Goal: Task Accomplishment & Management: Manage account settings

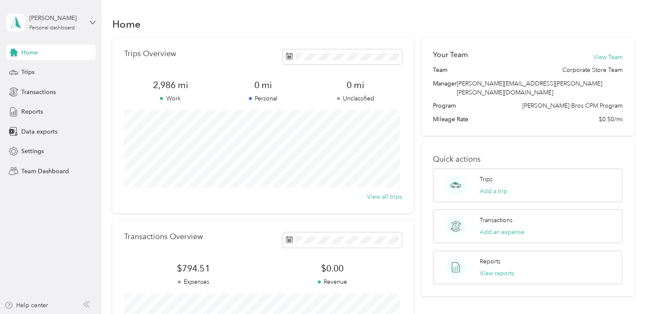
click at [95, 20] on icon at bounding box center [93, 23] width 6 height 6
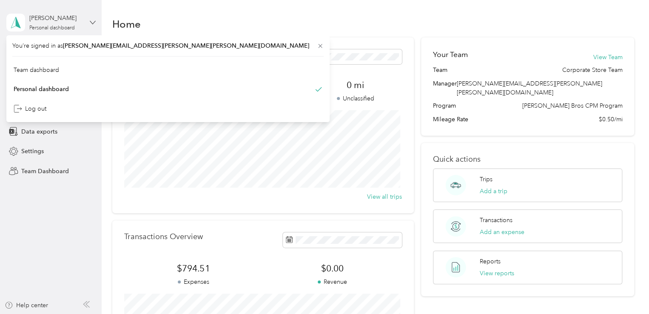
click at [95, 20] on icon at bounding box center [93, 23] width 6 height 6
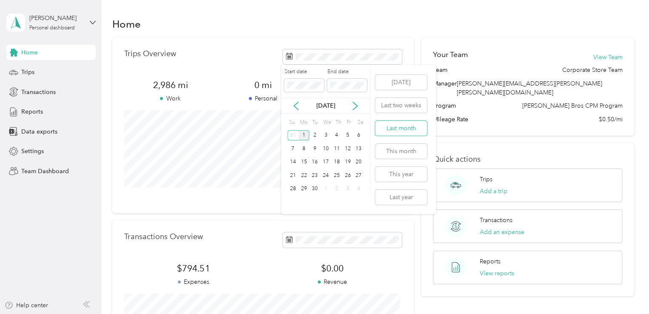
click at [400, 126] on button "Last month" at bounding box center [401, 128] width 52 height 15
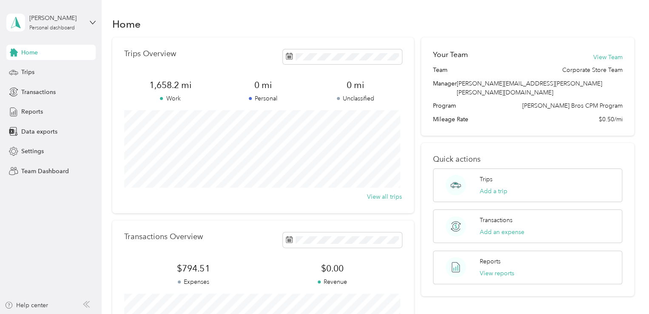
click at [630, 62] on div "Your Team View Team Team Corporate Store Team Manager [PERSON_NAME][EMAIL_ADDRE…" at bounding box center [527, 86] width 213 height 98
click at [494, 269] on button "View reports" at bounding box center [497, 273] width 34 height 9
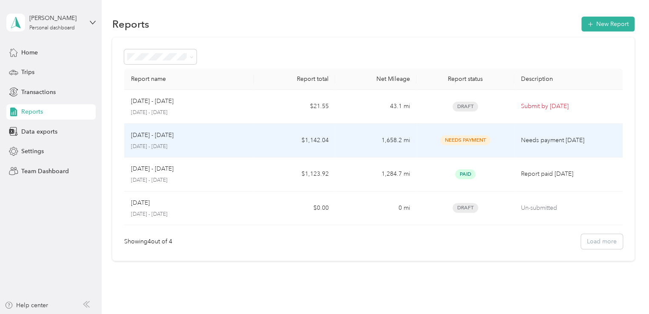
click at [457, 139] on span "Needs Payment" at bounding box center [465, 140] width 50 height 10
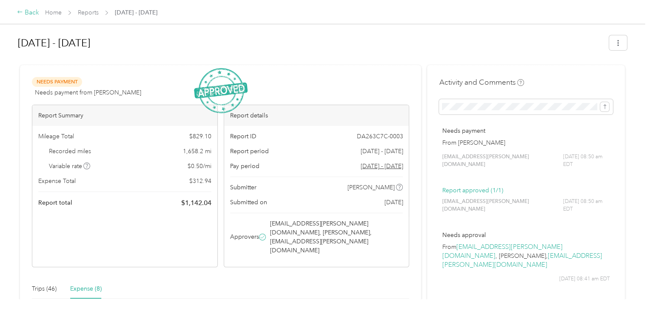
click at [28, 10] on div "Back" at bounding box center [28, 13] width 22 height 10
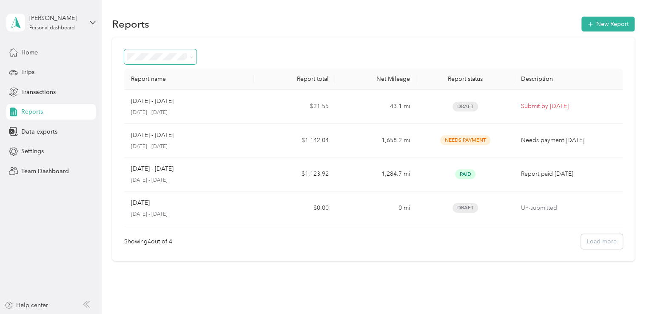
click at [191, 56] on icon at bounding box center [192, 57] width 4 height 4
click at [165, 102] on li "Needs approval" at bounding box center [160, 97] width 73 height 15
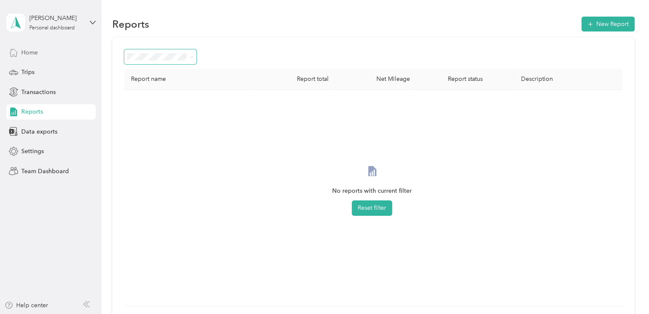
click at [37, 49] on span "Home" at bounding box center [29, 52] width 17 height 9
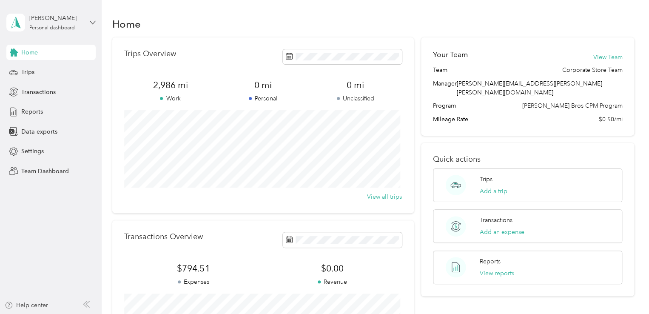
click at [92, 22] on icon at bounding box center [93, 23] width 6 height 6
click at [82, 69] on div "Team dashboard" at bounding box center [167, 66] width 311 height 15
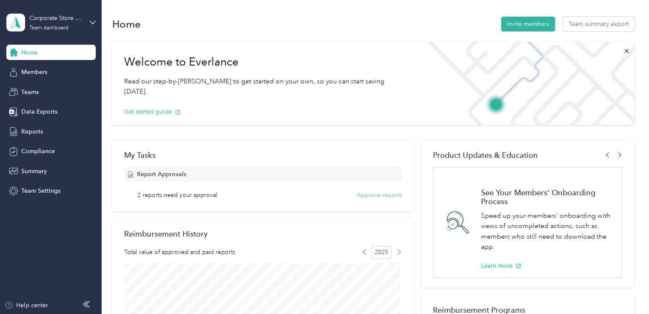
click at [376, 193] on button "Approve reports" at bounding box center [378, 194] width 45 height 9
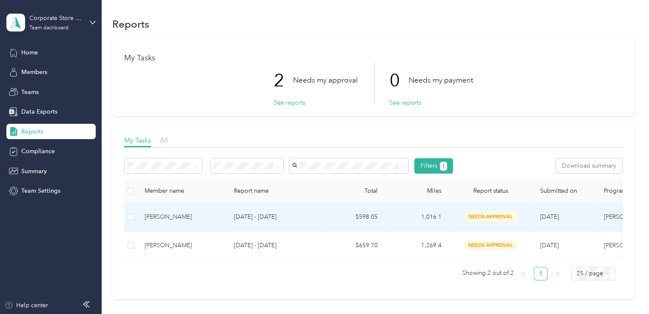
click at [497, 214] on span "needs approval" at bounding box center [491, 217] width 54 height 10
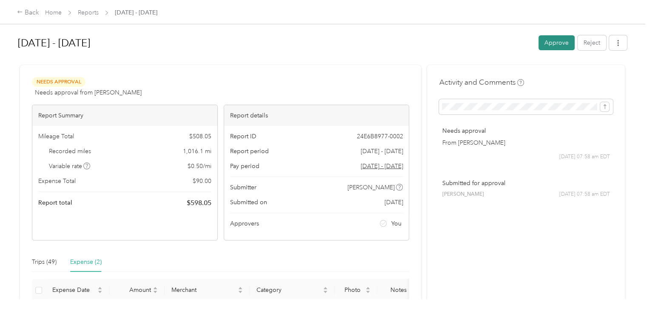
click at [550, 40] on button "Approve" at bounding box center [556, 42] width 36 height 15
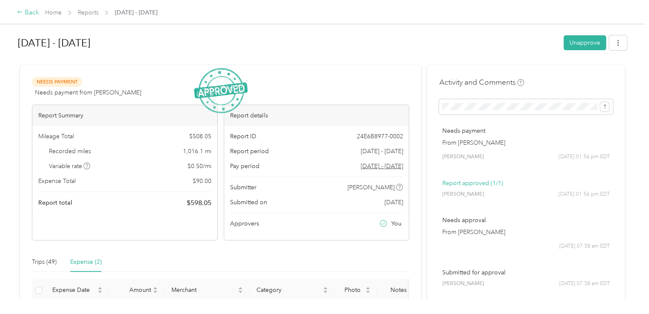
click at [32, 11] on div "Back" at bounding box center [28, 13] width 22 height 10
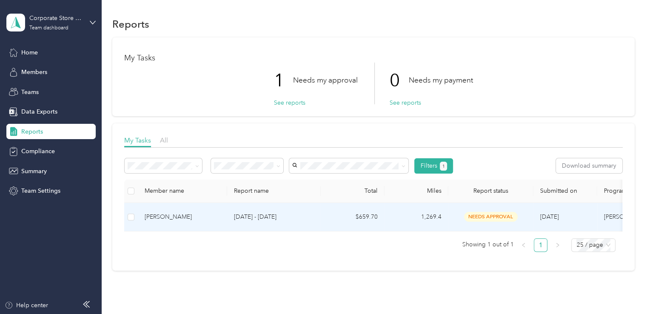
click at [486, 215] on span "needs approval" at bounding box center [491, 217] width 54 height 10
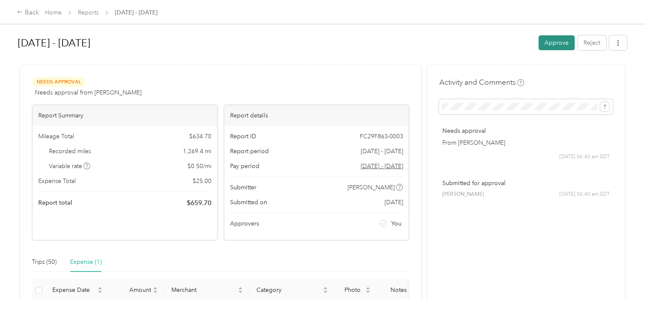
click at [553, 43] on button "Approve" at bounding box center [556, 42] width 36 height 15
